Goal: Information Seeking & Learning: Learn about a topic

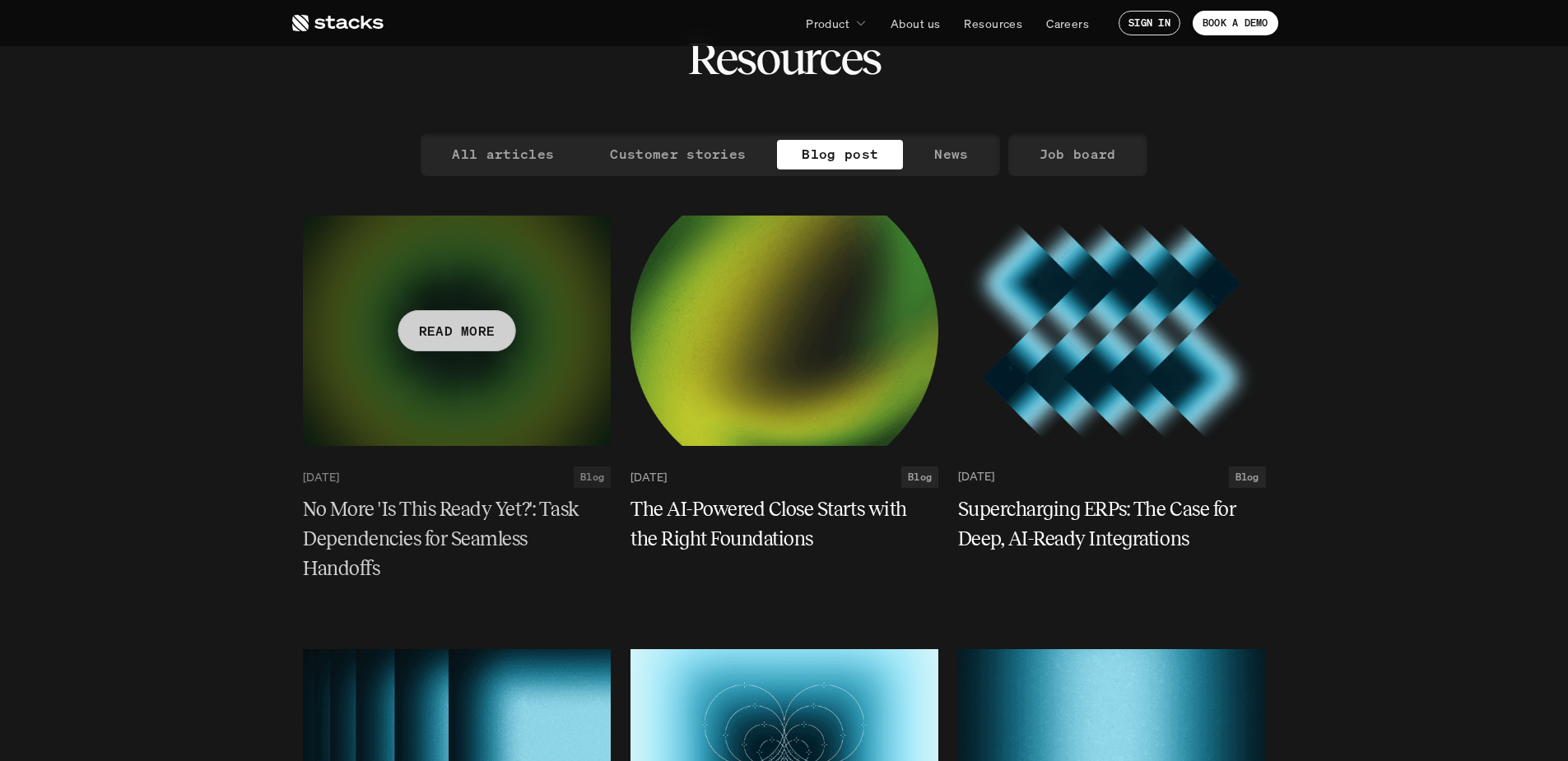
scroll to position [165, 0]
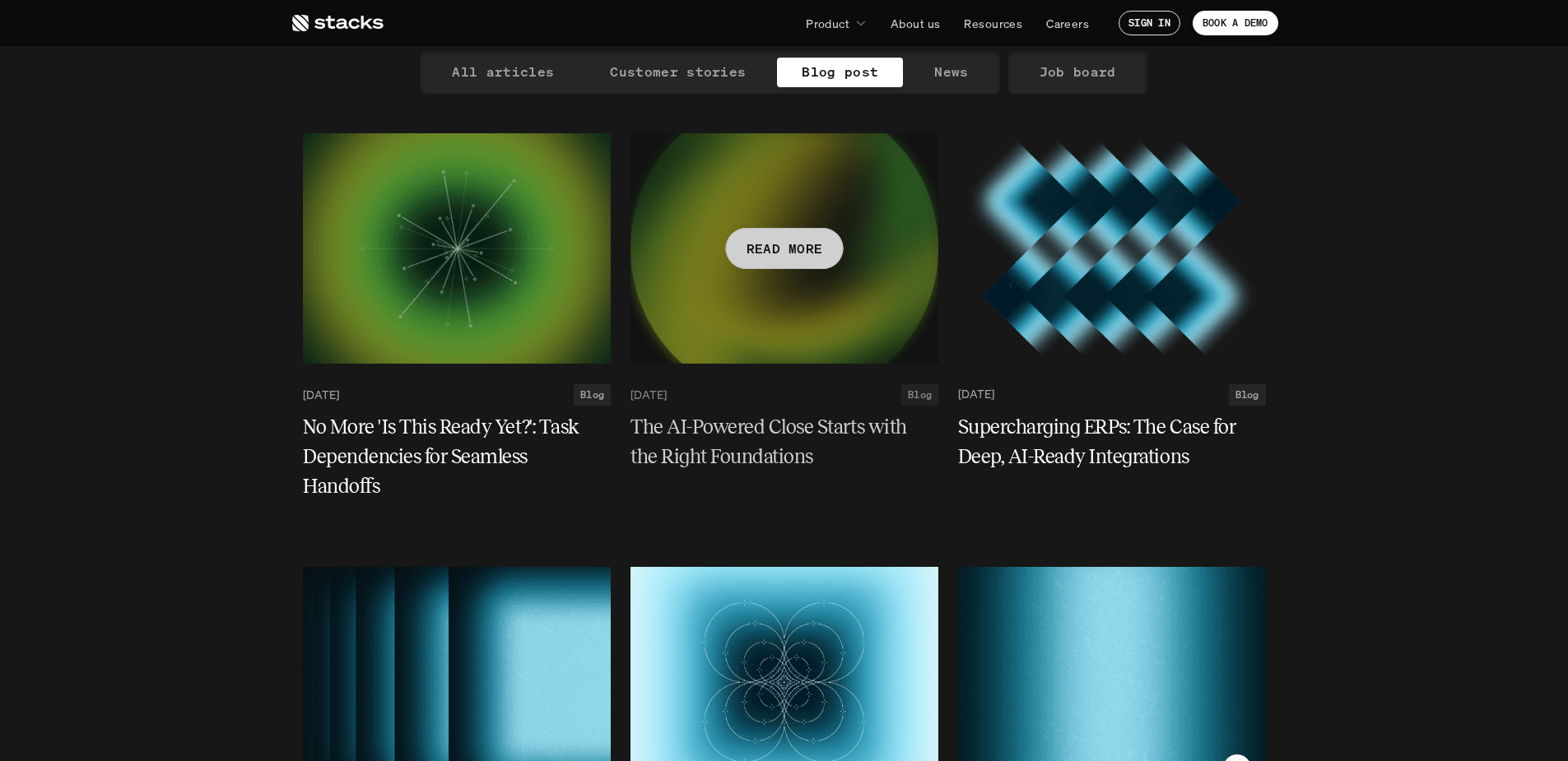
click at [735, 451] on h5 "The AI-Powered Close Starts with the Right Foundations" at bounding box center [774, 442] width 288 height 59
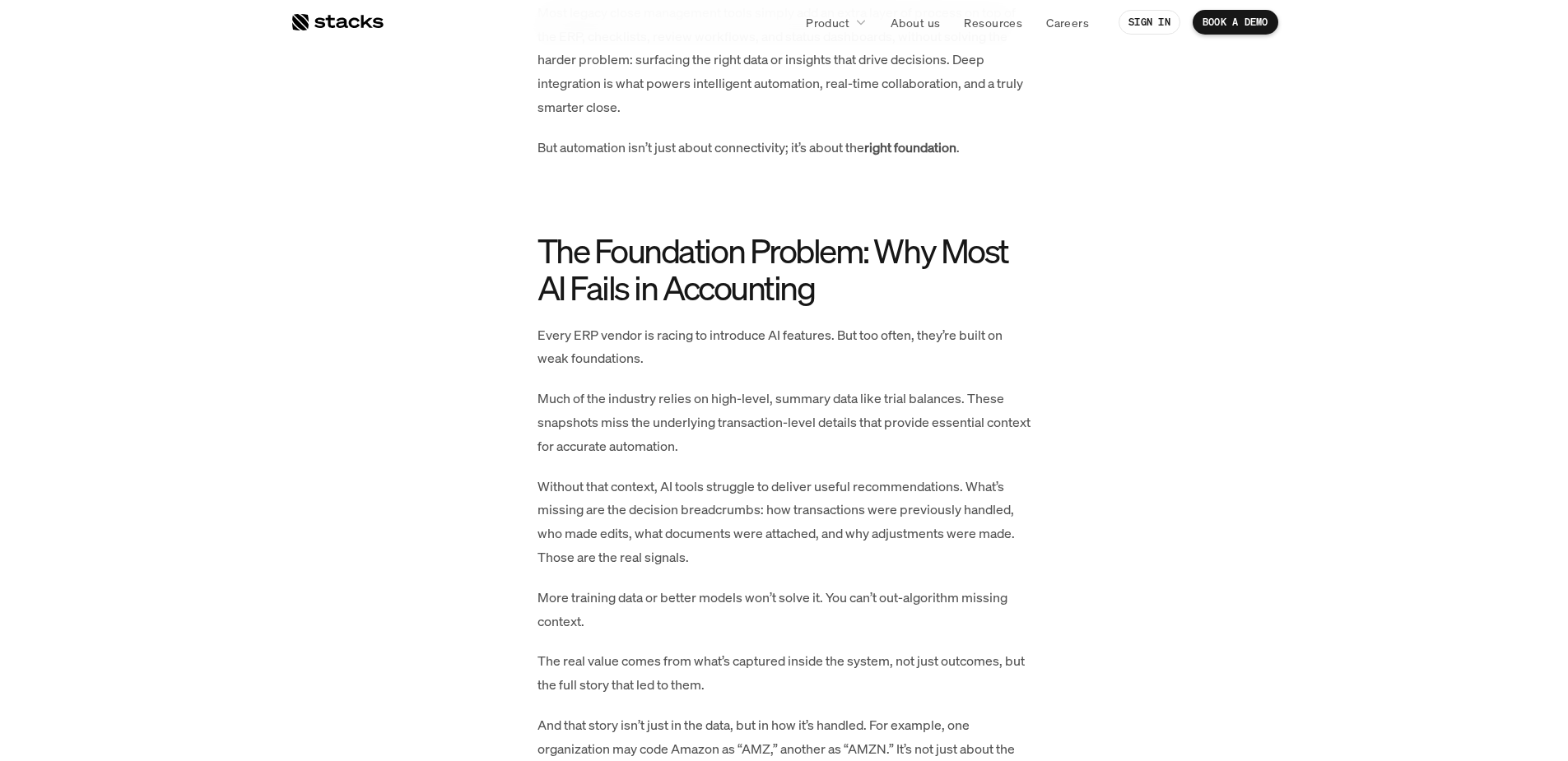
scroll to position [988, 0]
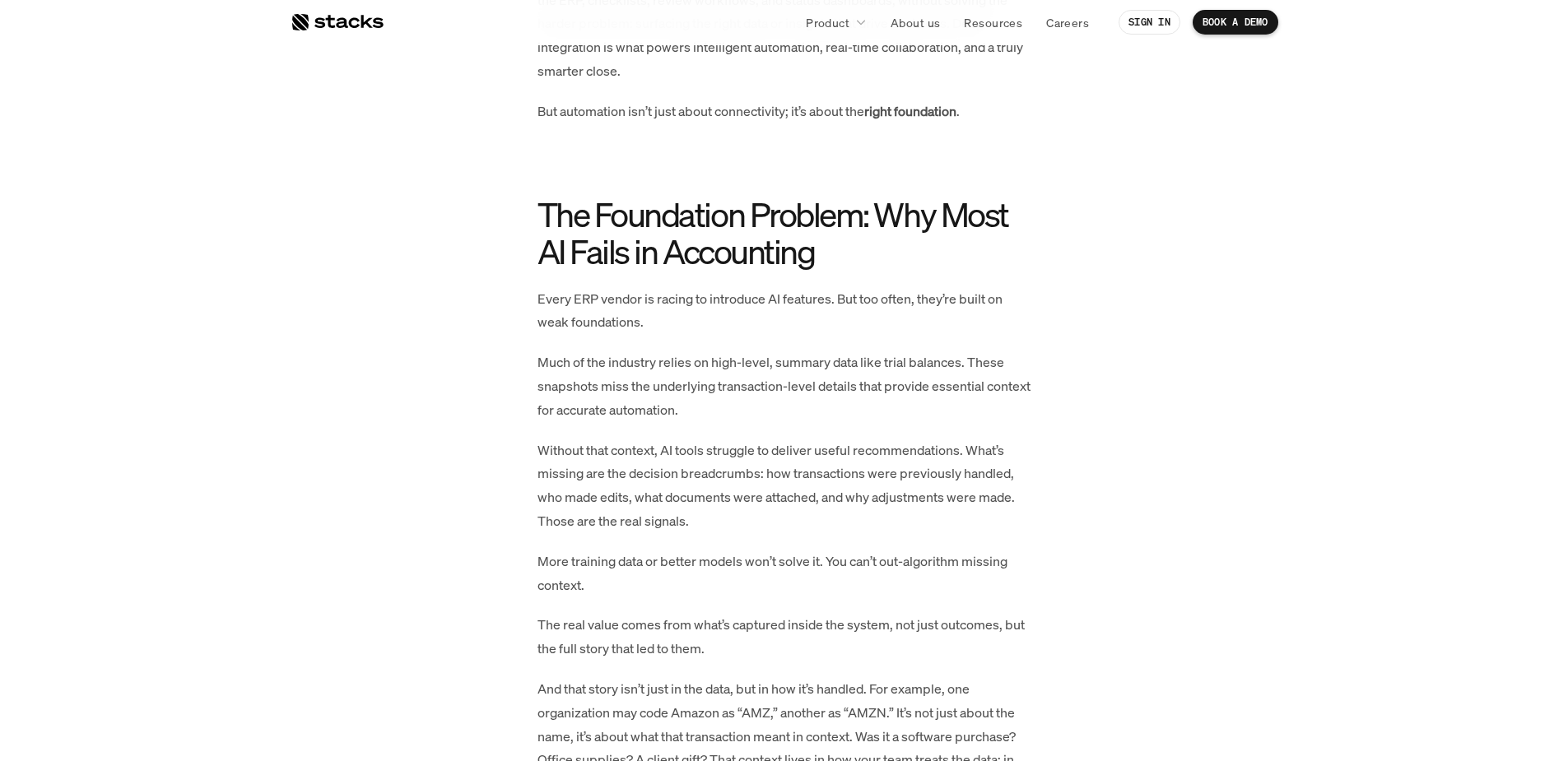
click at [637, 480] on p "Without that context, AI tools struggle to deliver useful recommendations. What…" at bounding box center [784, 486] width 494 height 95
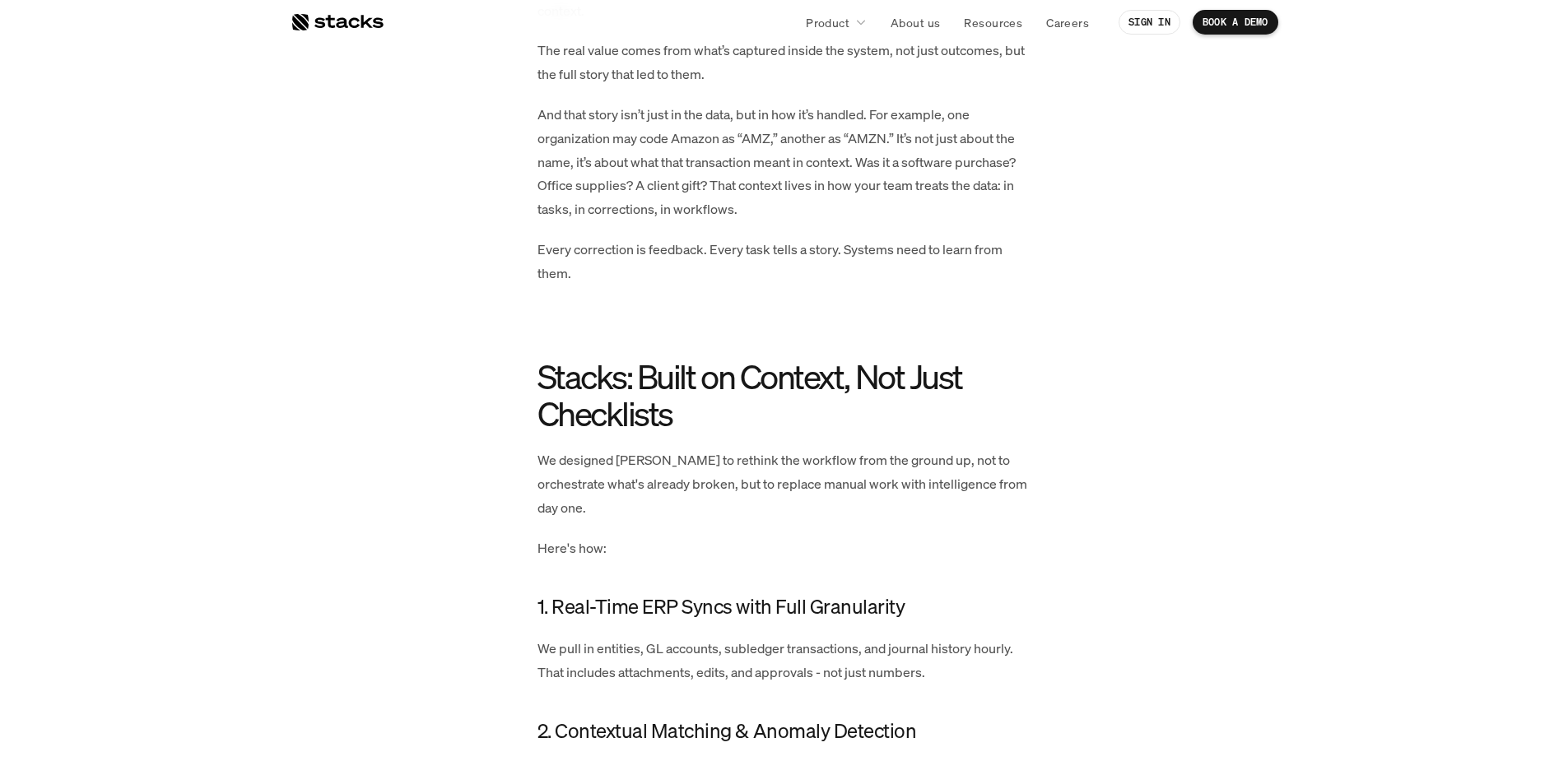
scroll to position [1563, 0]
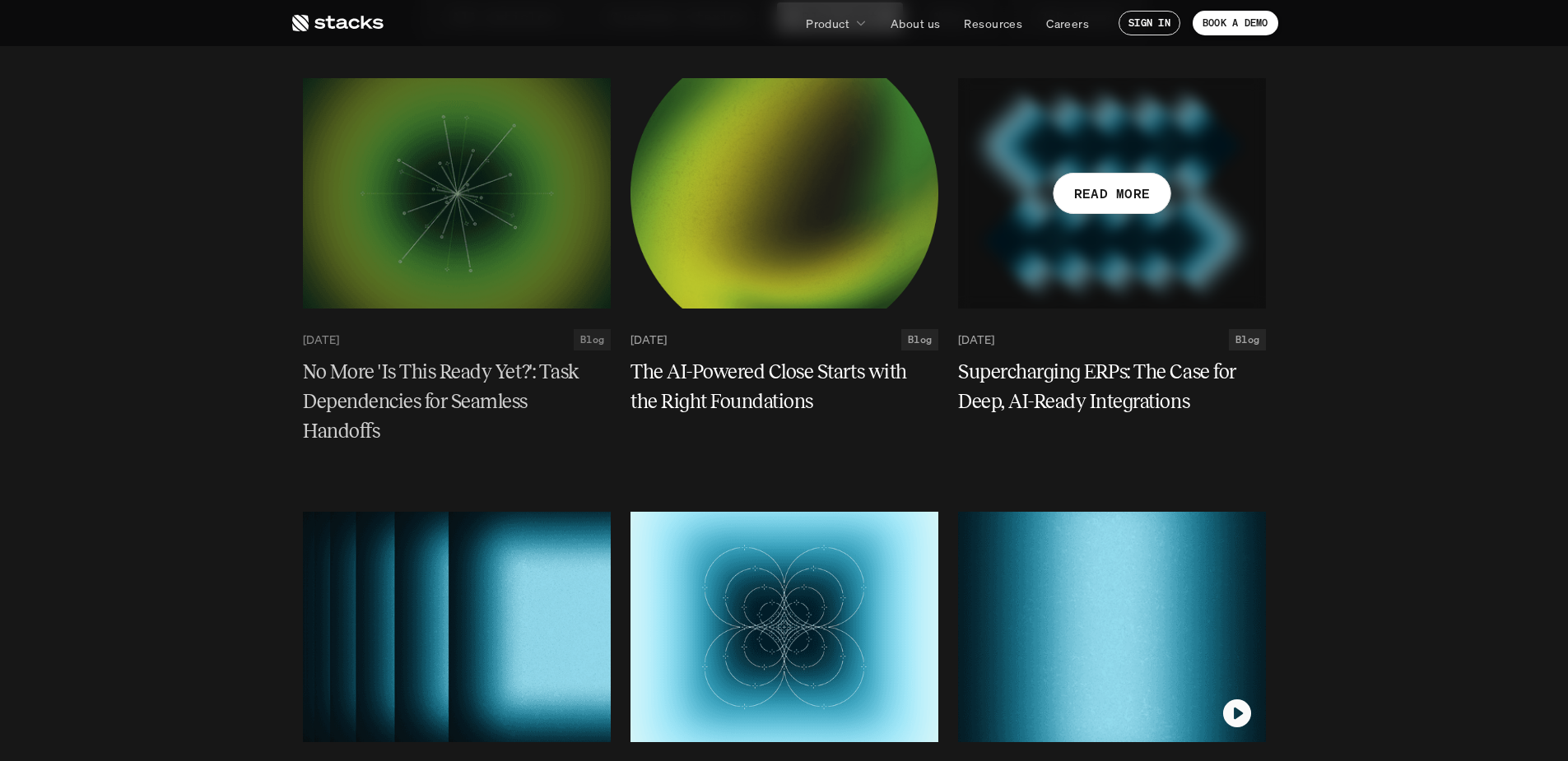
scroll to position [247, 0]
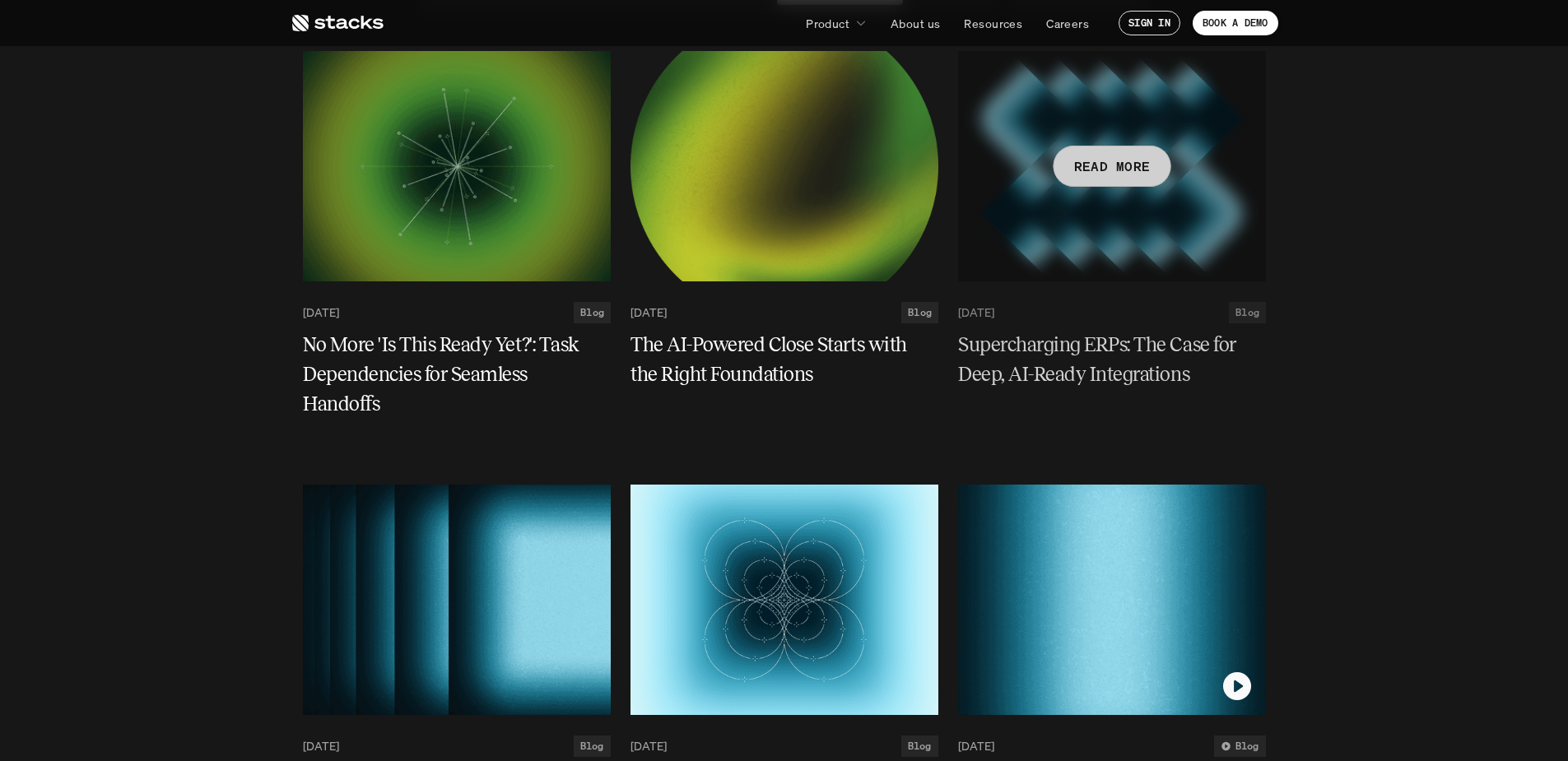
click at [1090, 256] on div at bounding box center [1112, 166] width 308 height 230
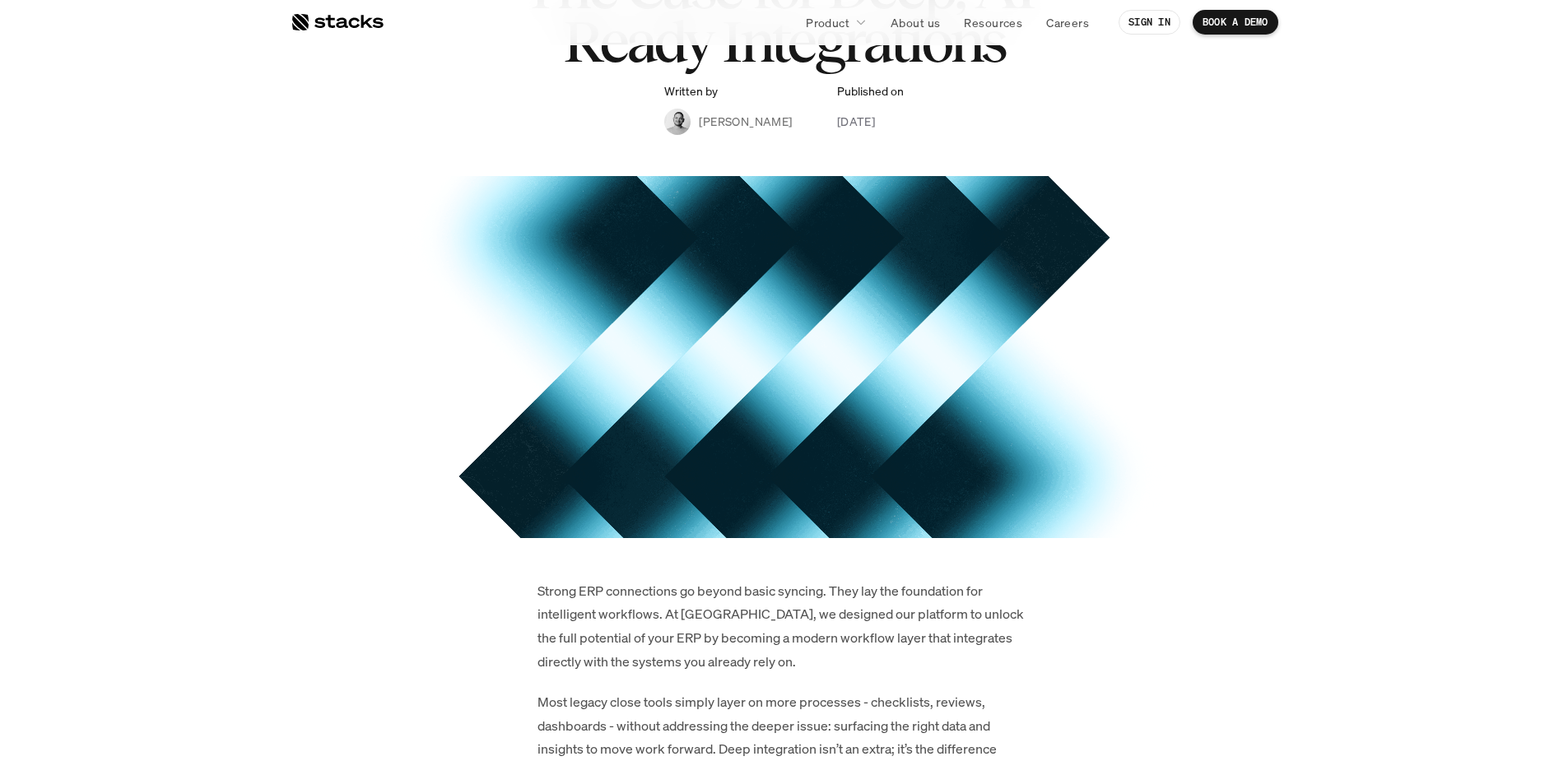
scroll to position [330, 0]
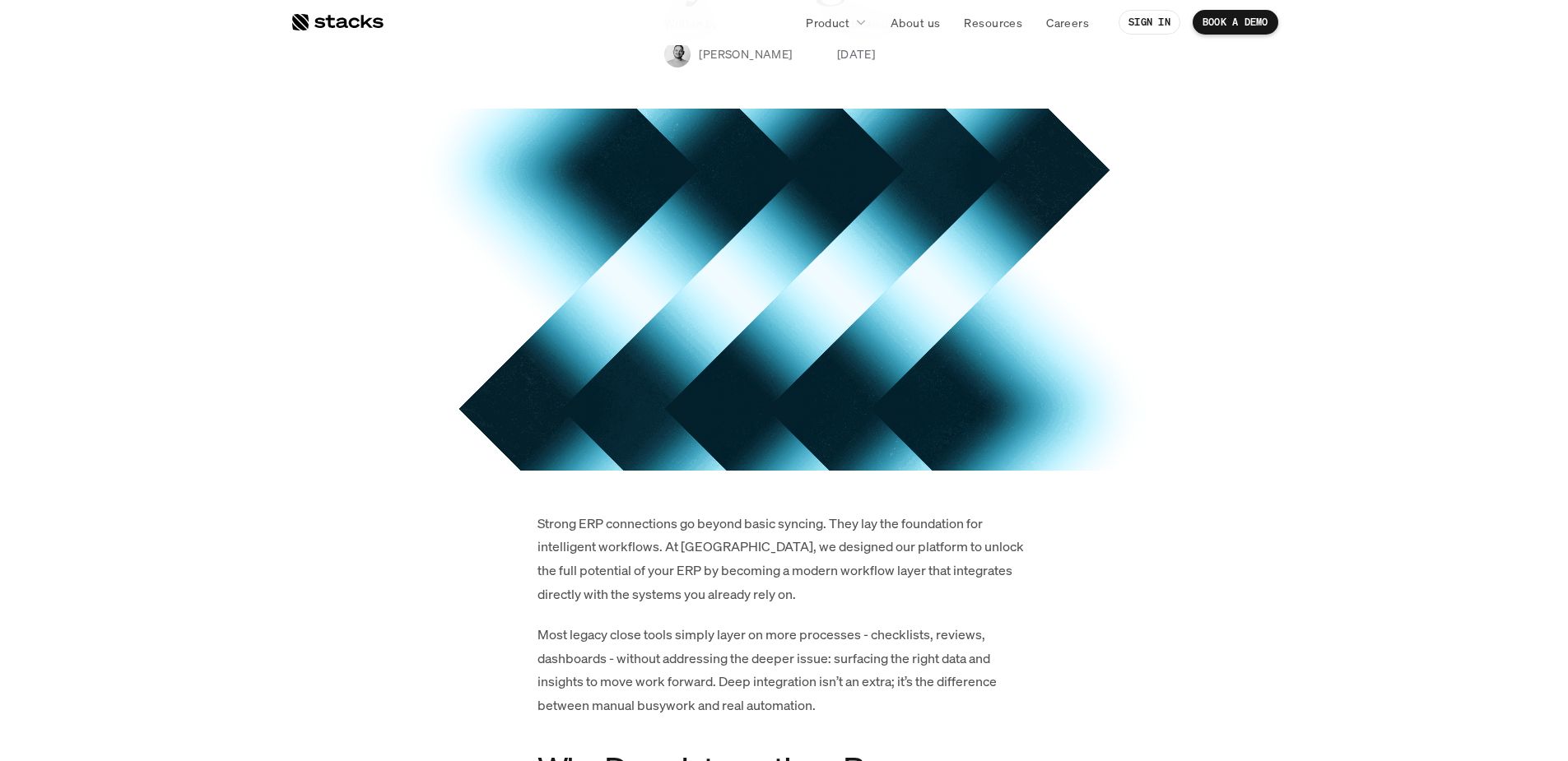
click at [667, 574] on p "Strong ERP connections go beyond basic syncing. They lay the foundation for int…" at bounding box center [784, 559] width 494 height 95
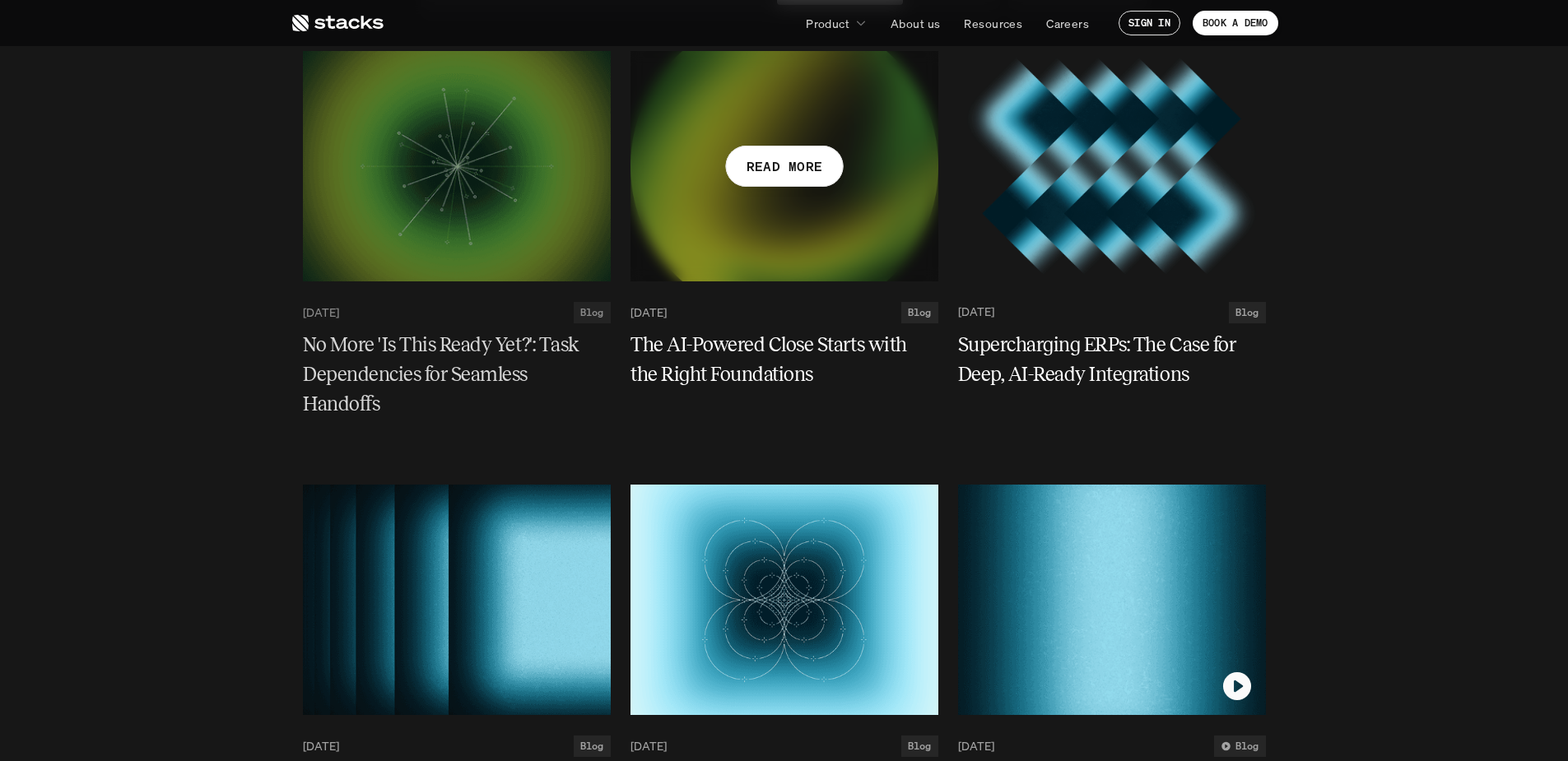
click at [737, 376] on h5 "The AI-Powered Close Starts with the Right Foundations" at bounding box center [774, 359] width 288 height 59
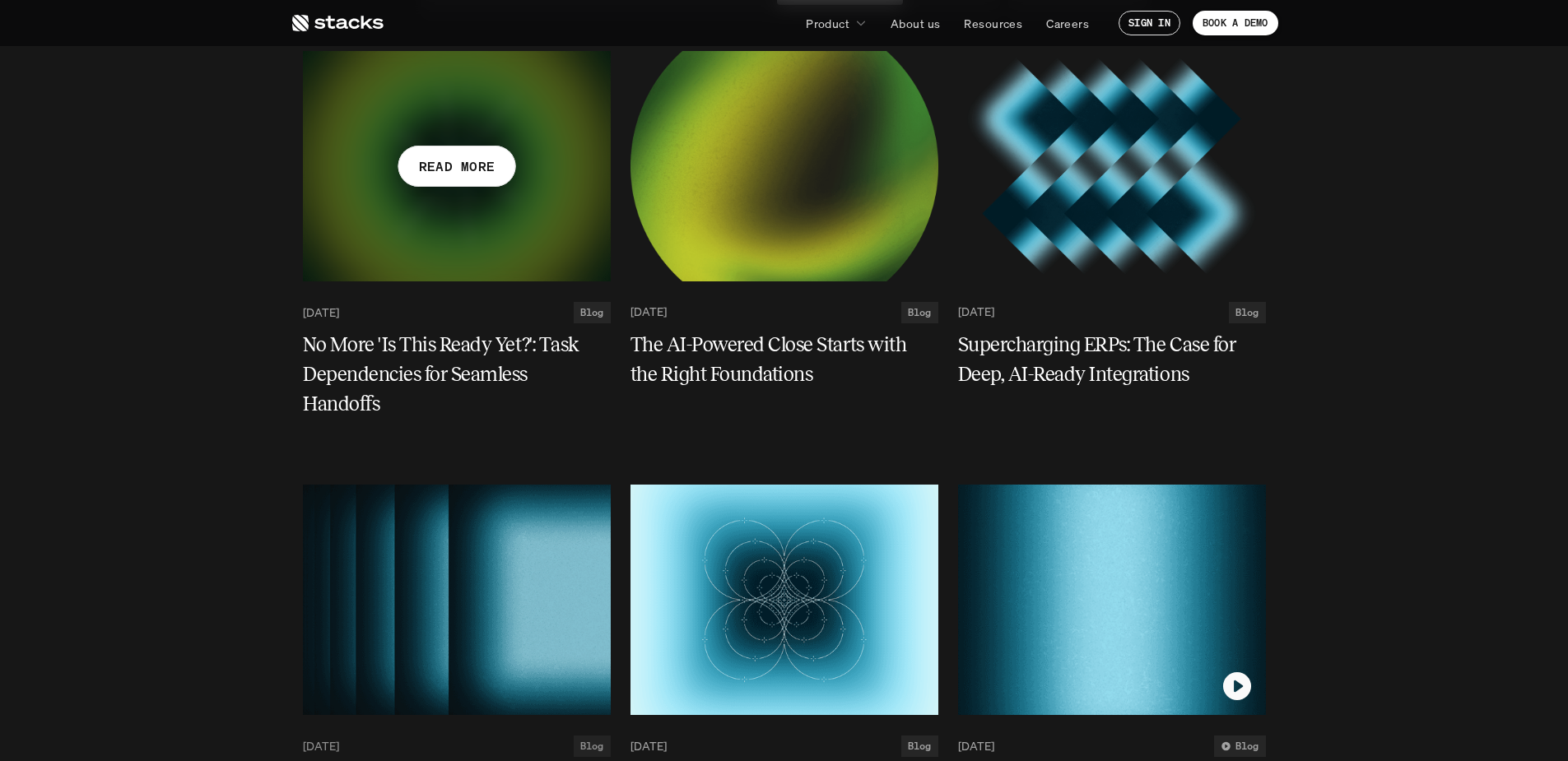
click at [340, 385] on h5 "No More 'Is This Ready Yet?': Task Dependencies for Seamless Handoffs" at bounding box center [447, 374] width 288 height 89
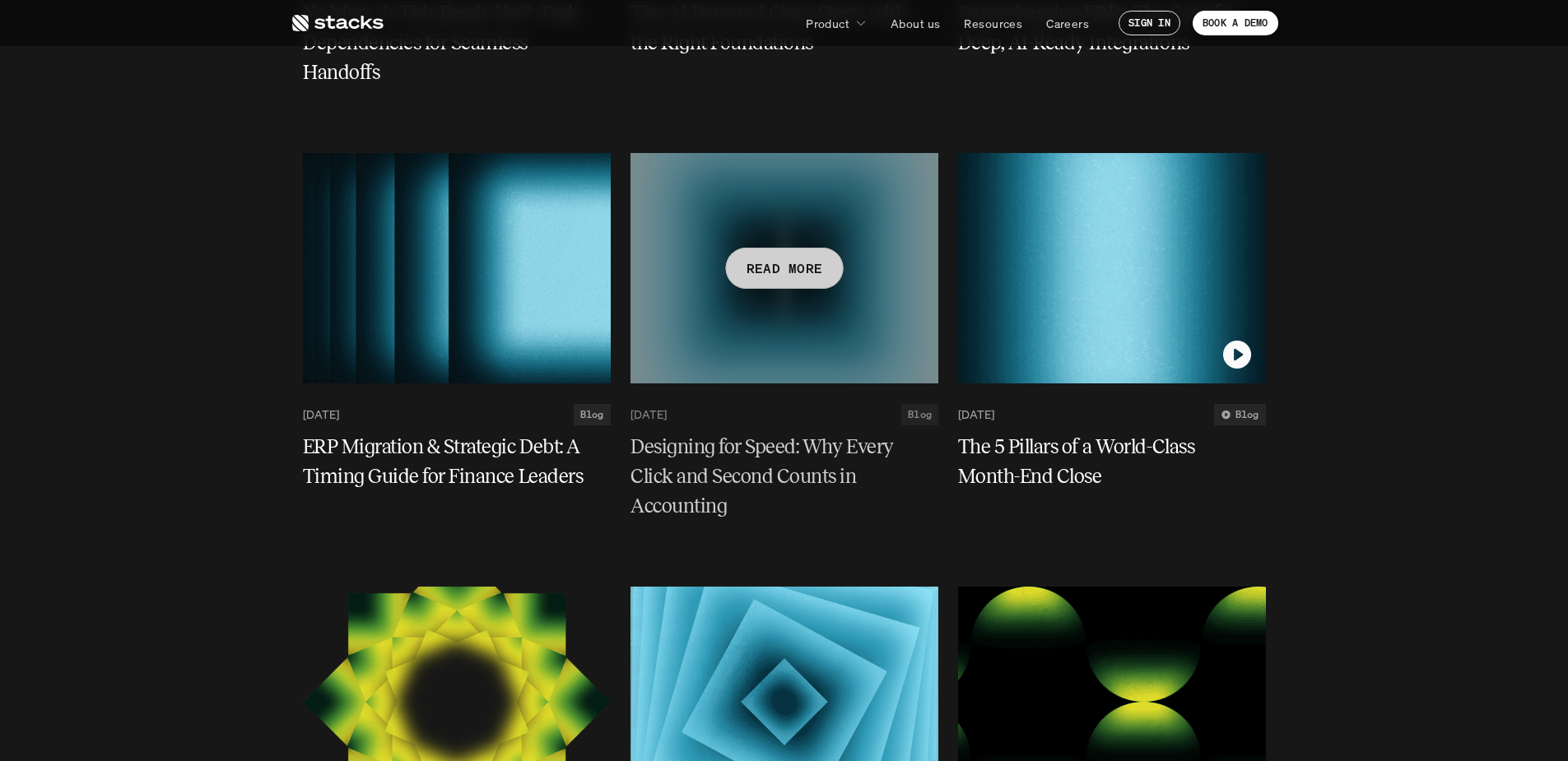
scroll to position [658, 0]
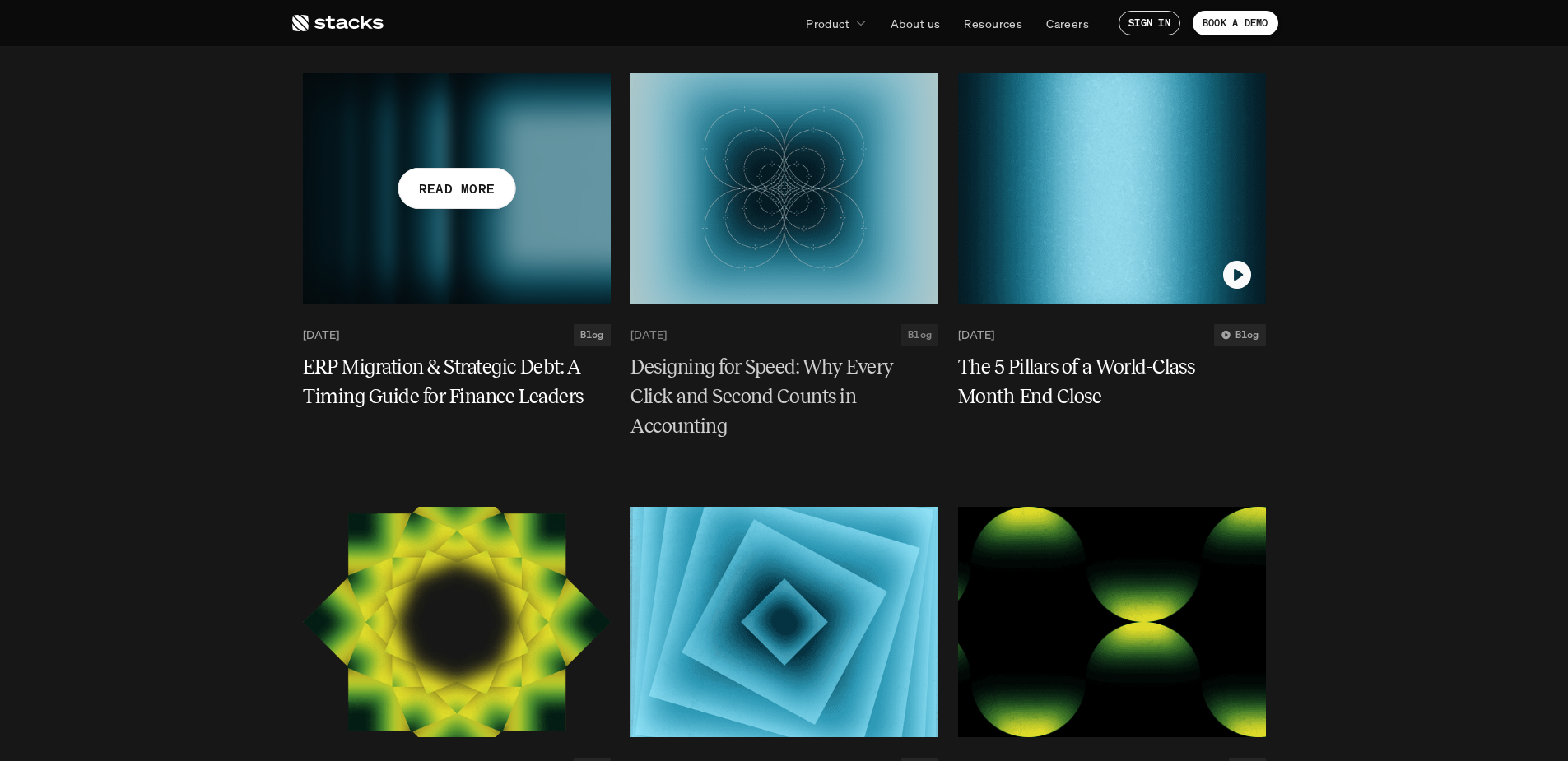
click at [521, 391] on h5 "ERP Migration & Strategic Debt: A Timing Guide for Finance Leaders" at bounding box center [447, 382] width 288 height 59
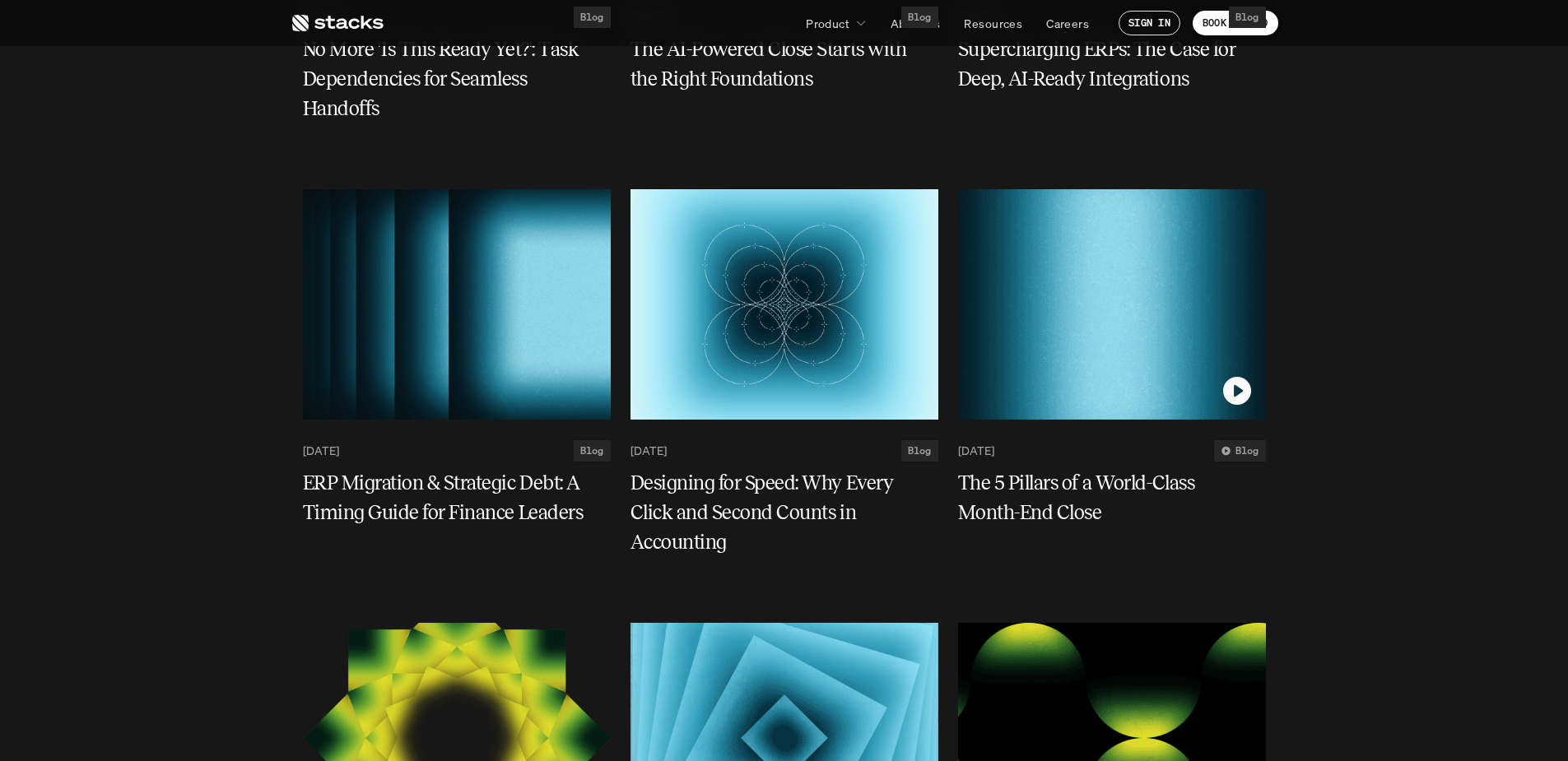
scroll to position [658, 0]
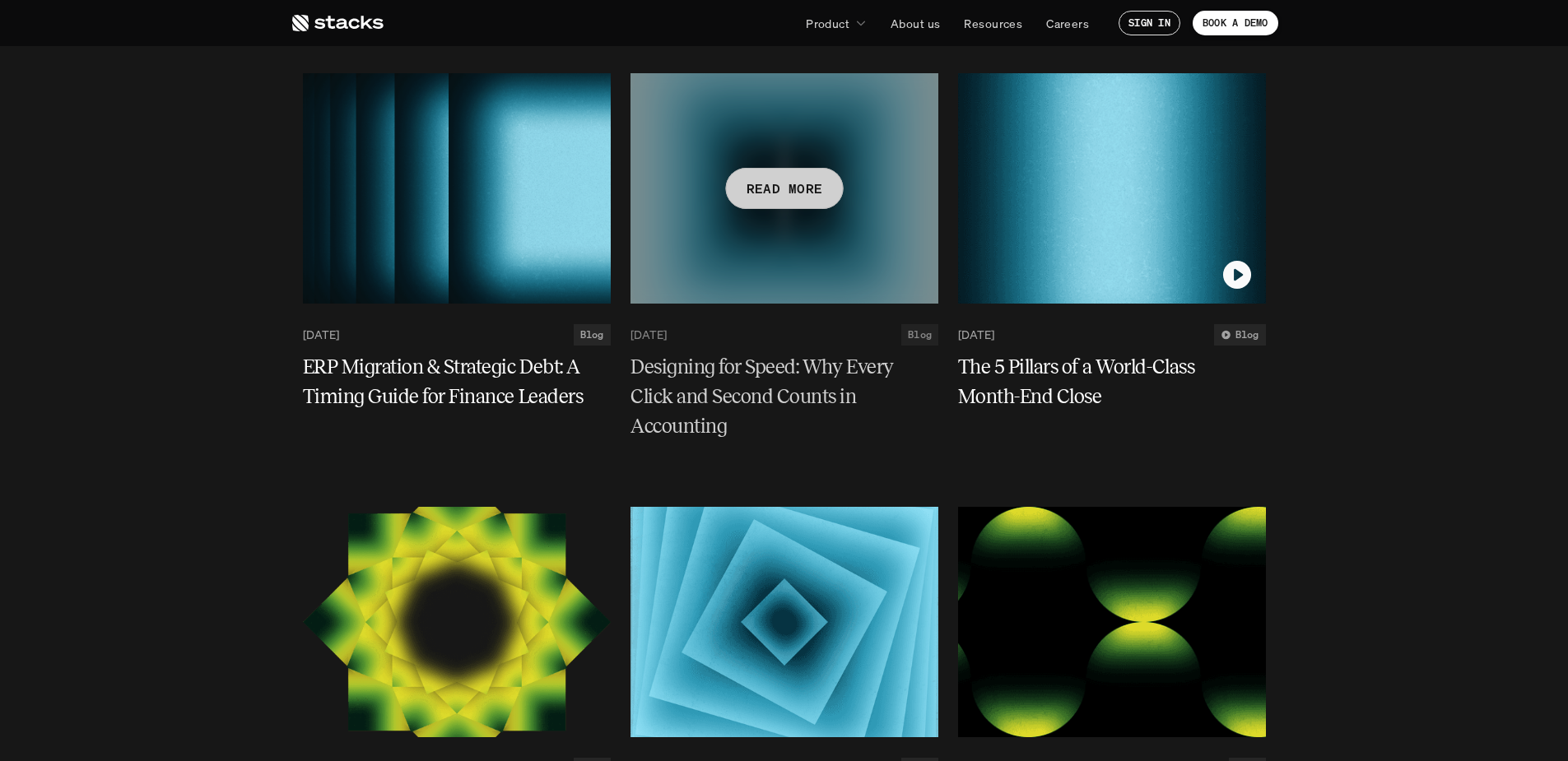
click at [755, 396] on h5 "Designing for Speed: Why Every Click and Second Counts in Accounting" at bounding box center [774, 397] width 288 height 89
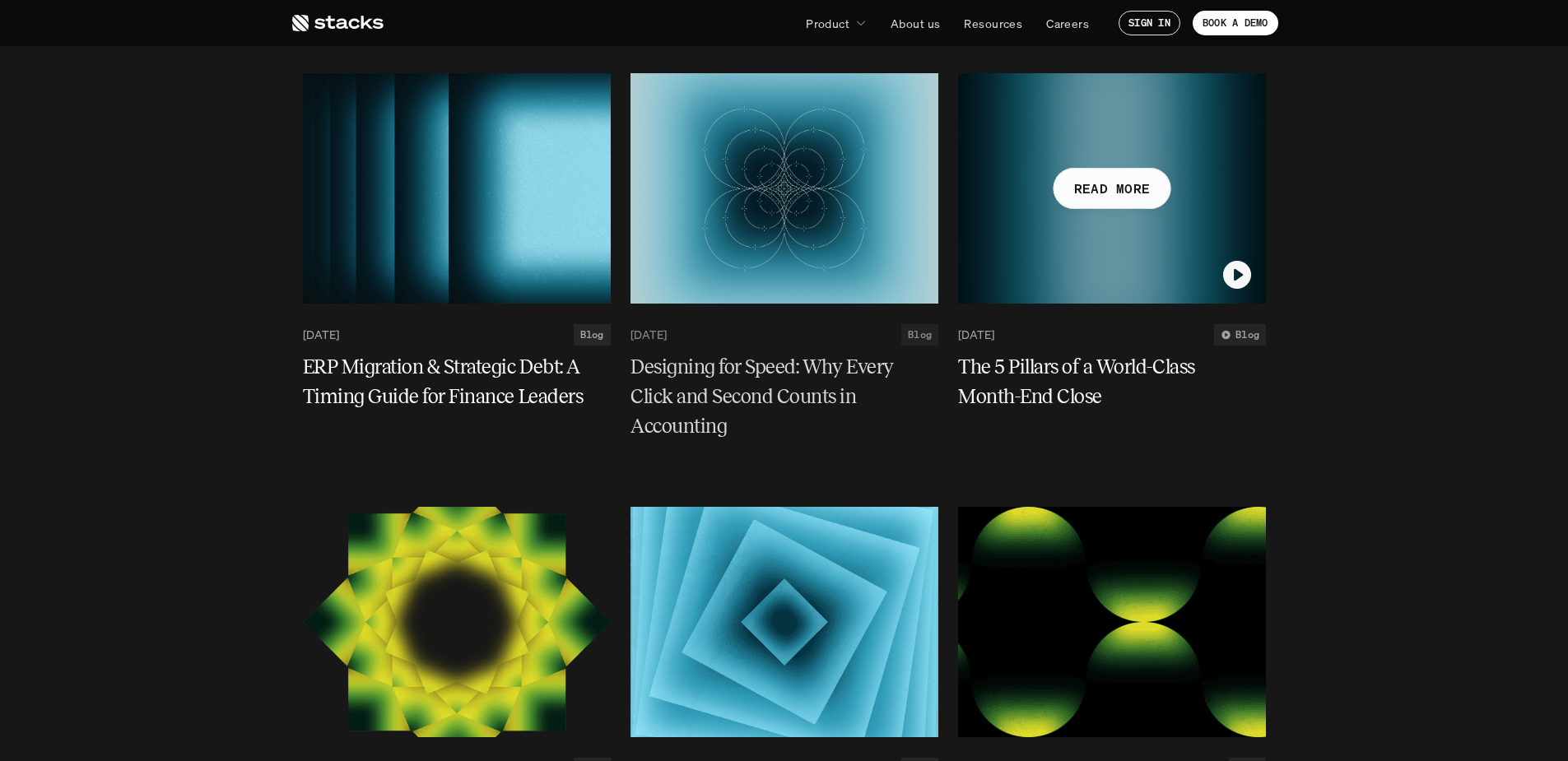
click at [1066, 383] on h5 "The 5 Pillars of a World-Class Month-End Close" at bounding box center [1102, 382] width 288 height 59
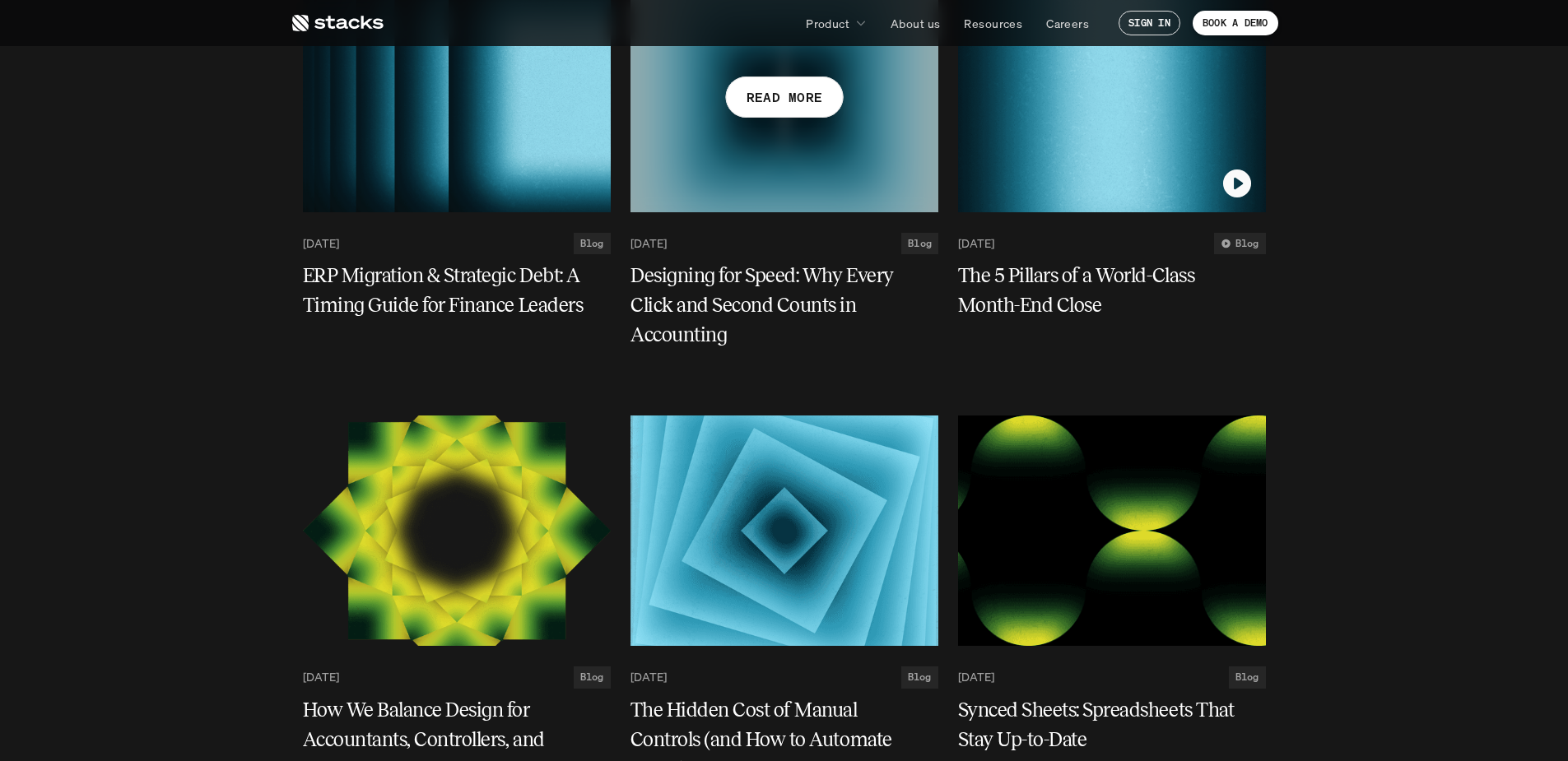
scroll to position [988, 0]
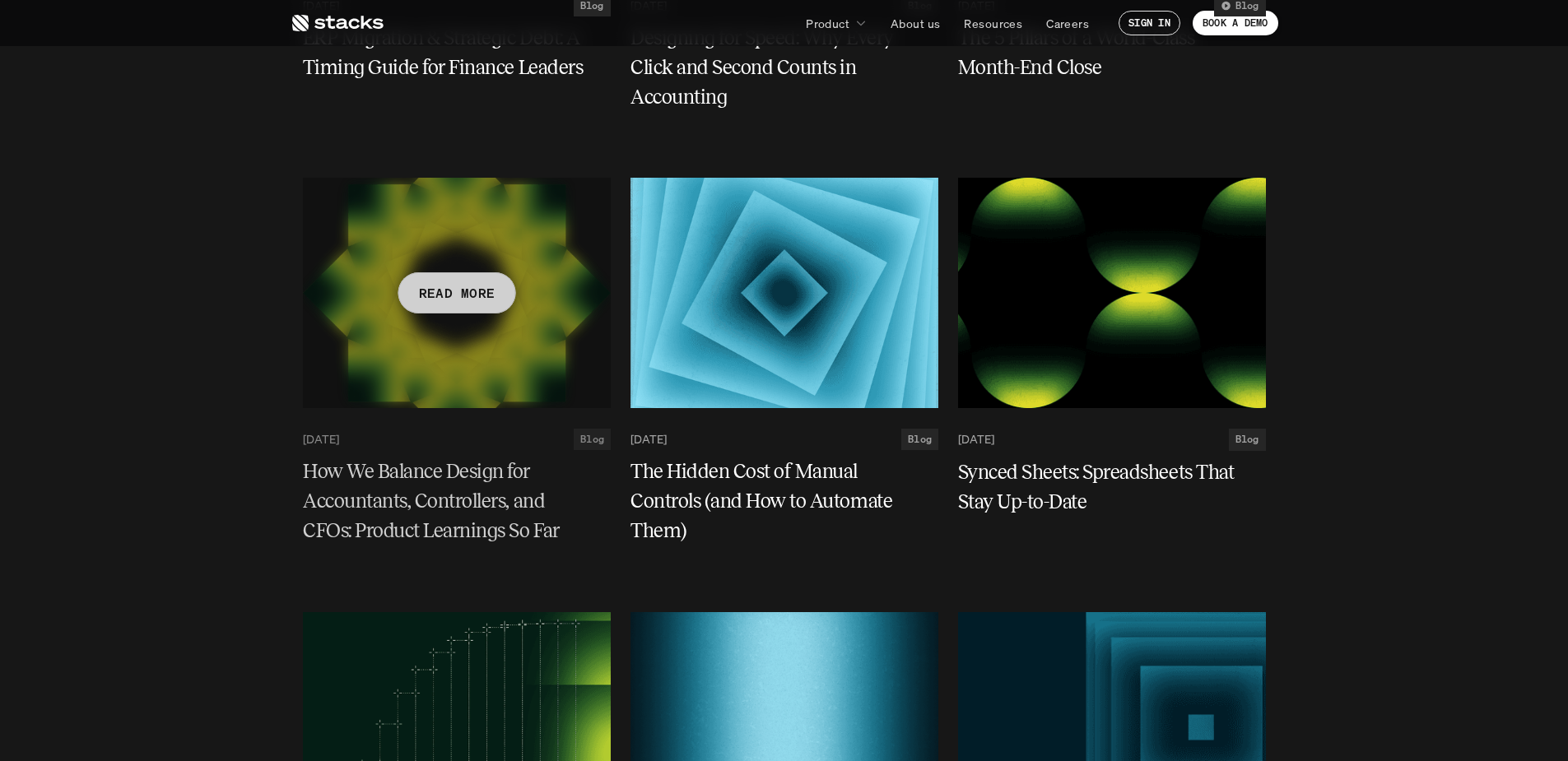
click at [440, 520] on h5 "How We Balance Design for Accountants, Controllers, and CFOs: Product Learnings…" at bounding box center [447, 502] width 288 height 89
